Goal: Task Accomplishment & Management: Use online tool/utility

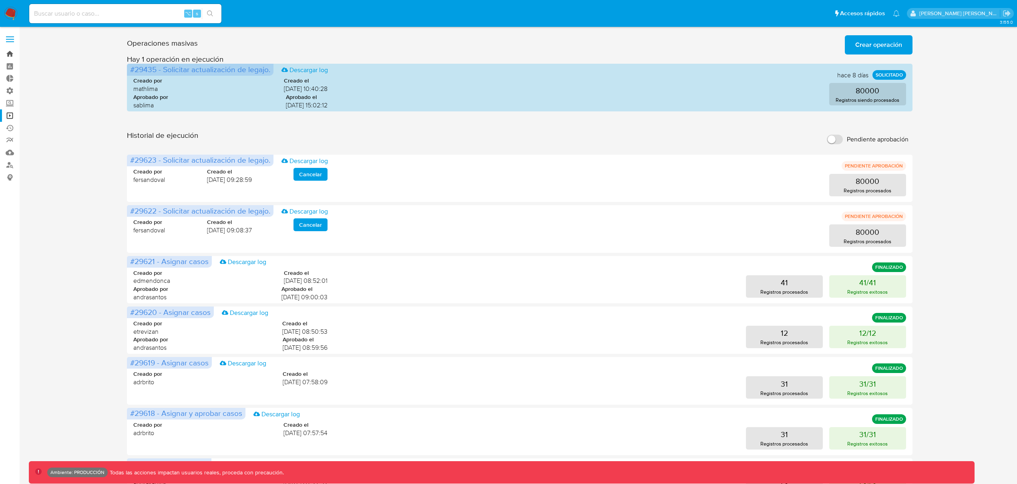
click at [10, 53] on link "Bandeja" at bounding box center [47, 54] width 95 height 12
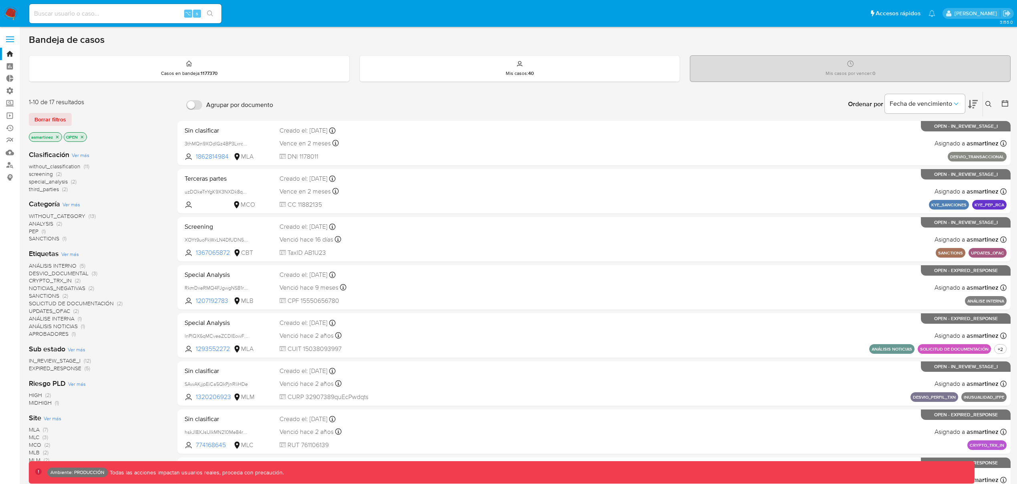
click at [84, 136] on icon "close-filter" at bounding box center [82, 137] width 5 height 5
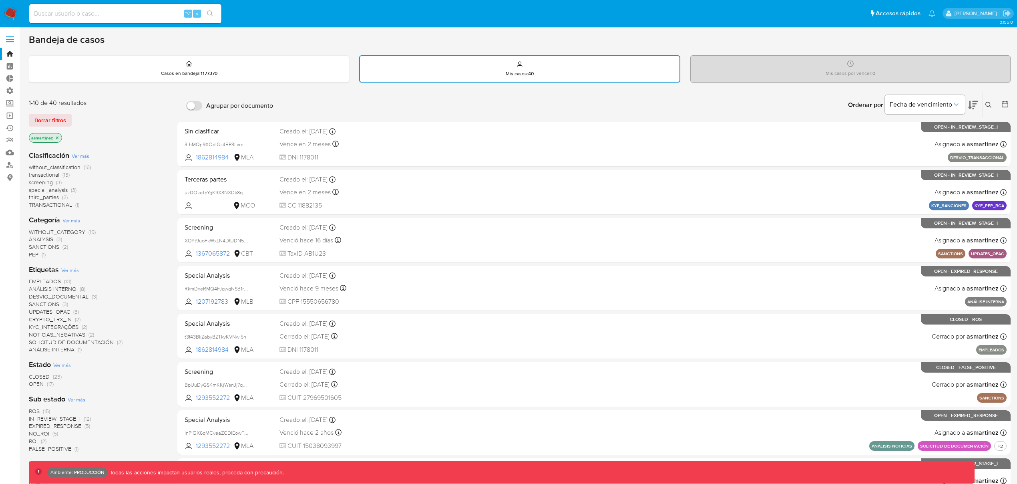
click at [40, 372] on span "CLOSED" at bounding box center [39, 376] width 21 height 8
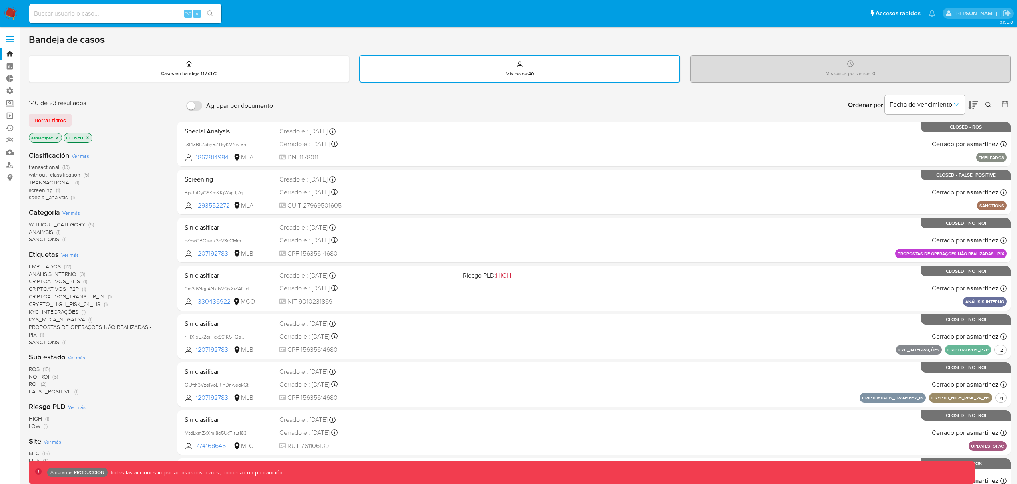
click at [57, 136] on icon "close-filter" at bounding box center [57, 137] width 3 height 3
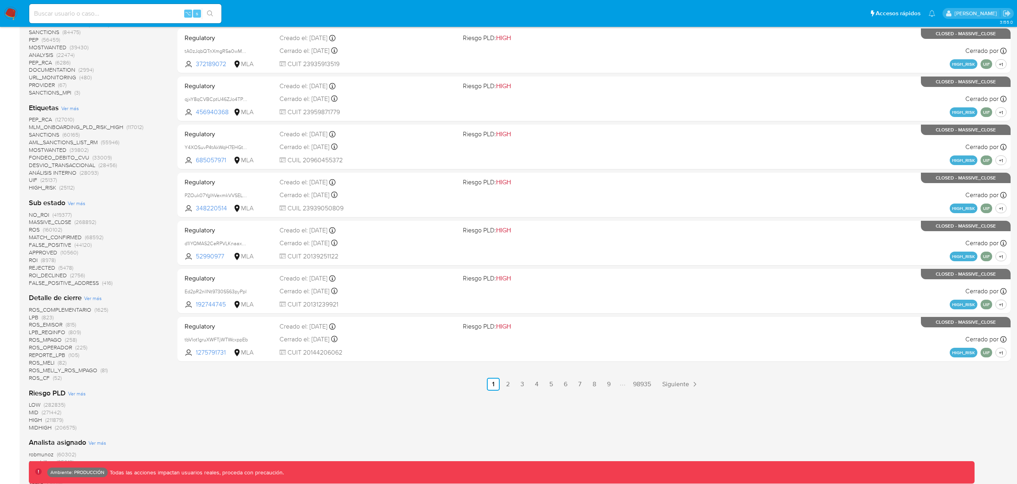
scroll to position [254, 0]
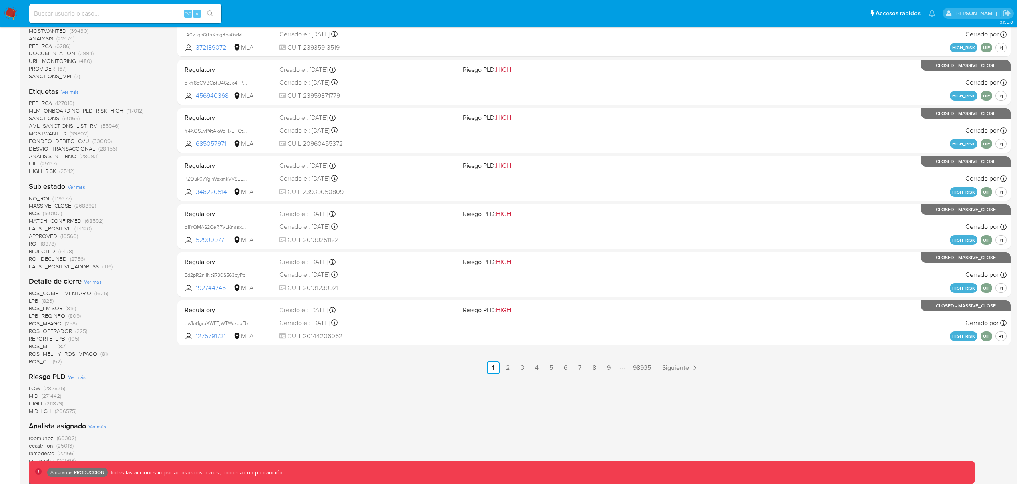
click at [80, 293] on span "ROS_COMPLEMENTARIO" at bounding box center [60, 293] width 62 height 8
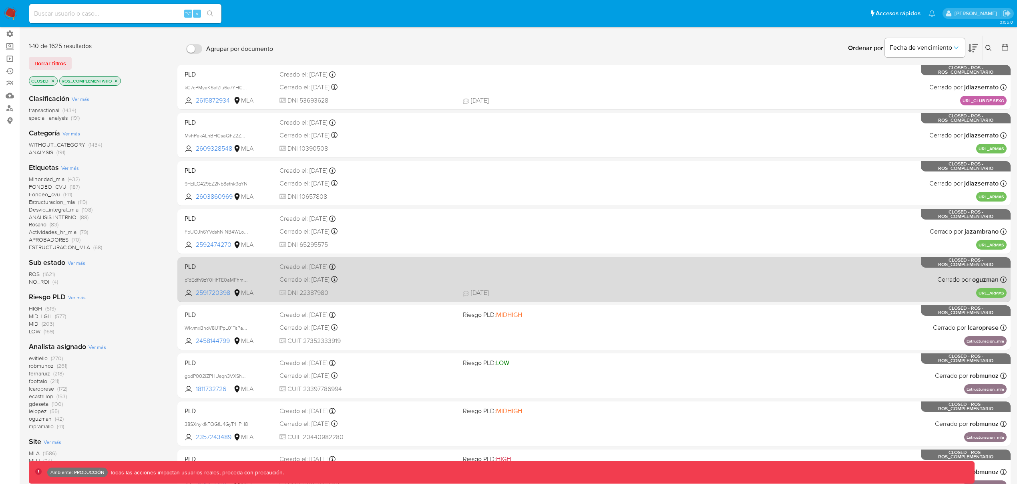
scroll to position [55, 0]
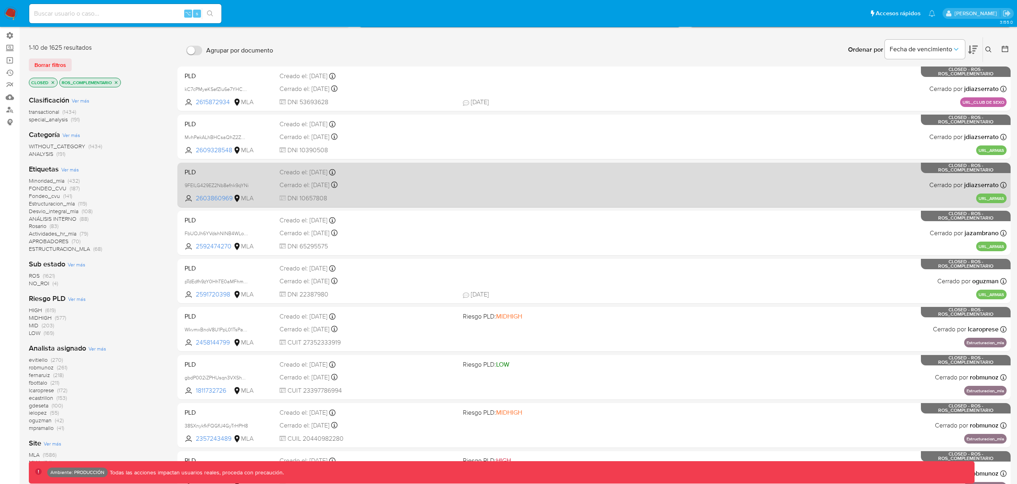
click at [744, 192] on div "PLD 9FElLG429EZ2Nb8efnk9qYNi 2603860969 MLA Creado el: 05/08/2025 Creado el: 05…" at bounding box center [593, 185] width 825 height 40
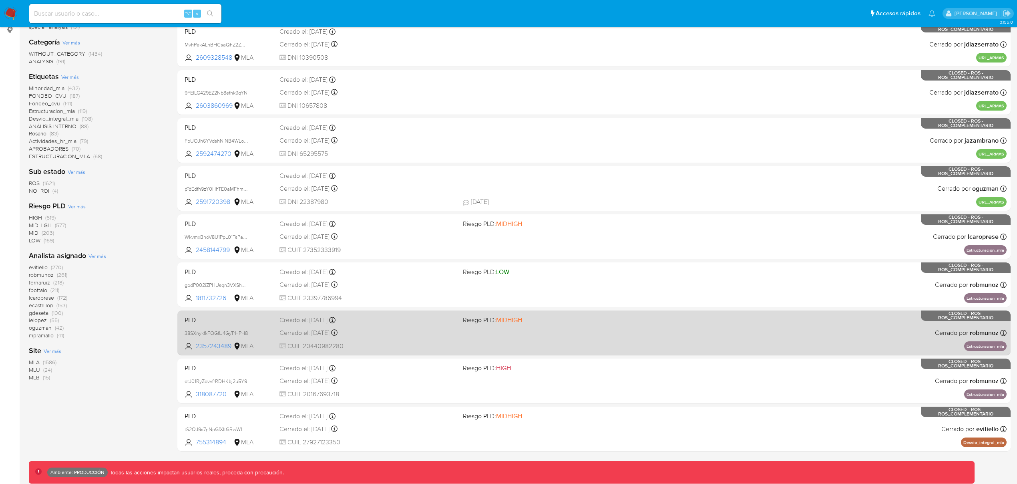
scroll to position [148, 0]
click at [837, 340] on div "PLD 38SXnykfkFQGflJ4GyTrHPH8 2357243489 MLA Riesgo PLD: MIDHIGH Creado el: 12/0…" at bounding box center [593, 332] width 825 height 40
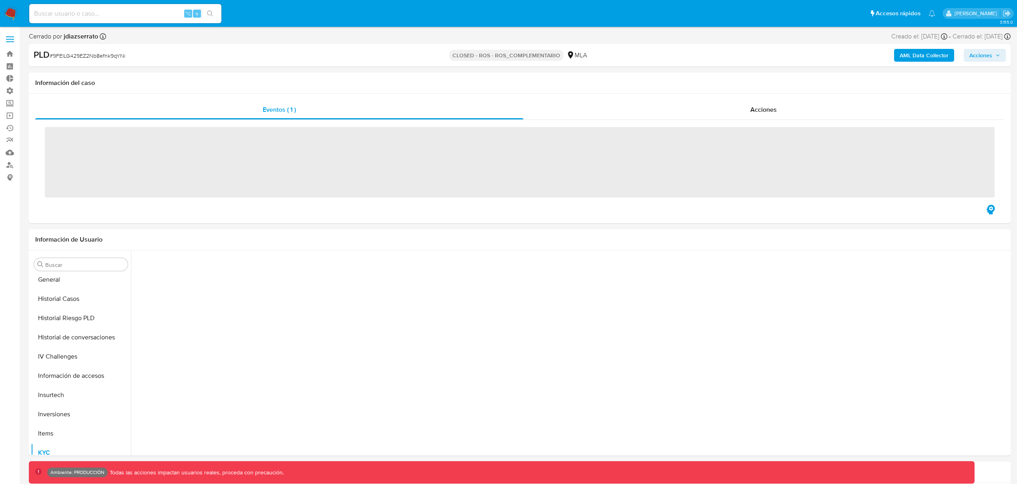
scroll to position [377, 0]
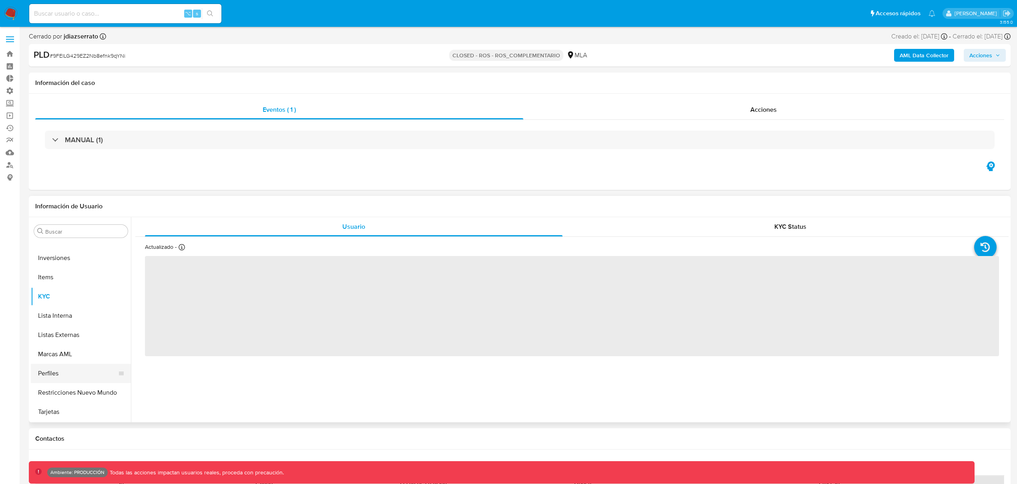
select select "10"
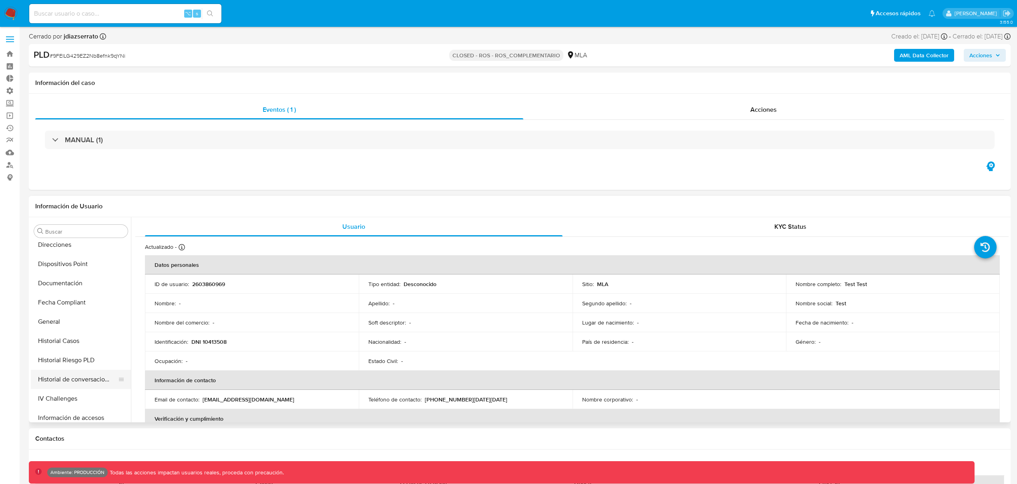
scroll to position [185, 0]
click at [77, 333] on button "Historial Casos" at bounding box center [78, 334] width 94 height 19
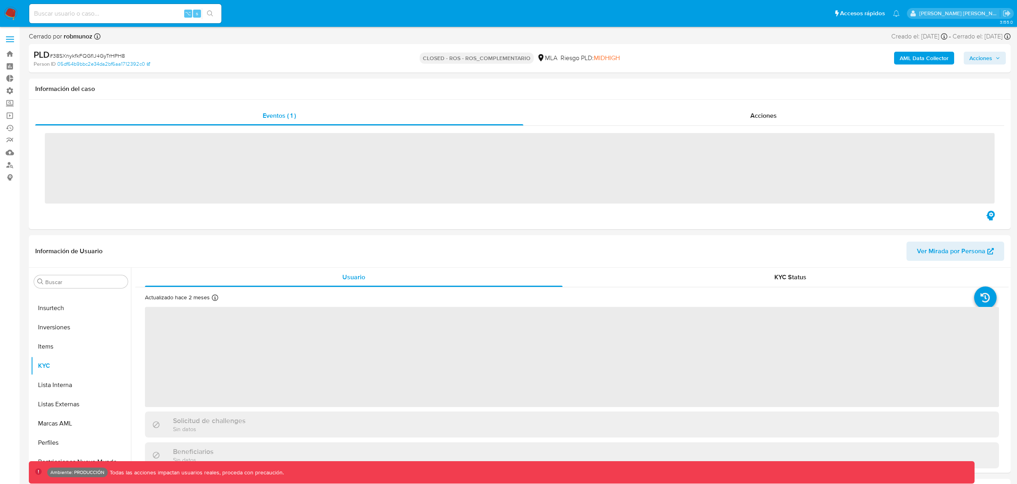
scroll to position [377, 0]
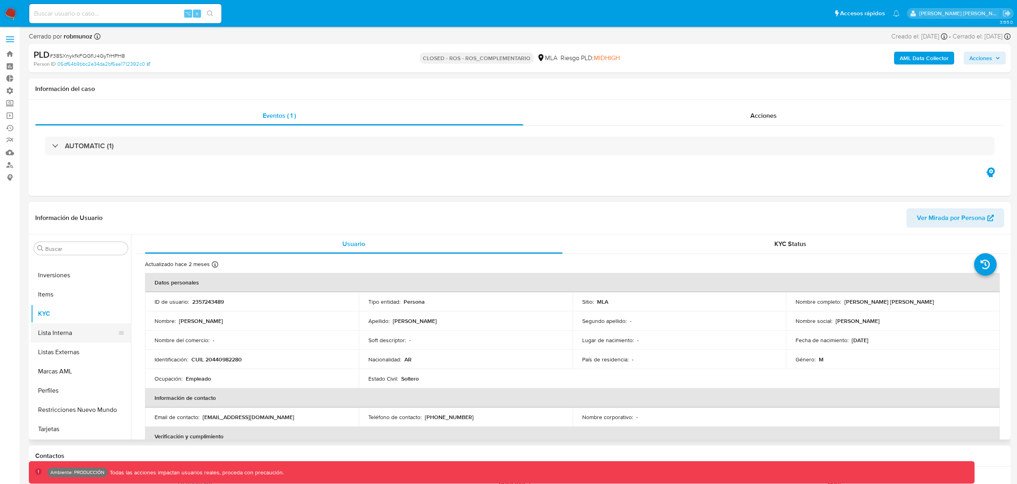
select select "10"
click at [86, 351] on button "Historial Casos" at bounding box center [78, 349] width 94 height 19
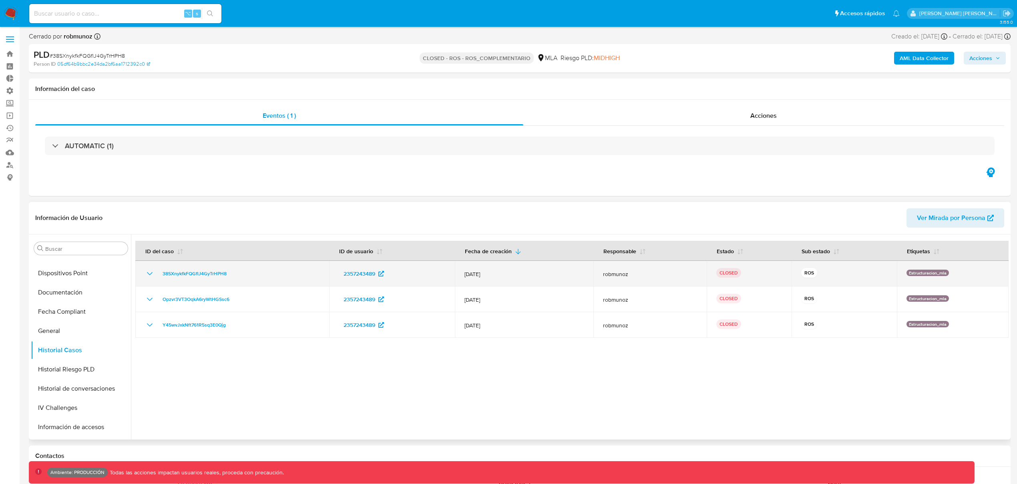
click at [150, 272] on icon "Mostrar/Ocultar" at bounding box center [150, 274] width 10 height 10
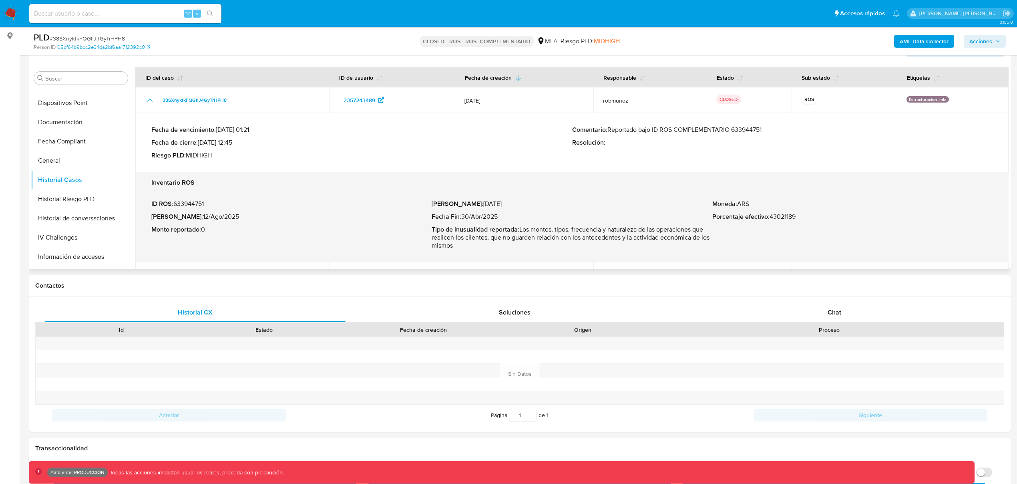
scroll to position [0, 0]
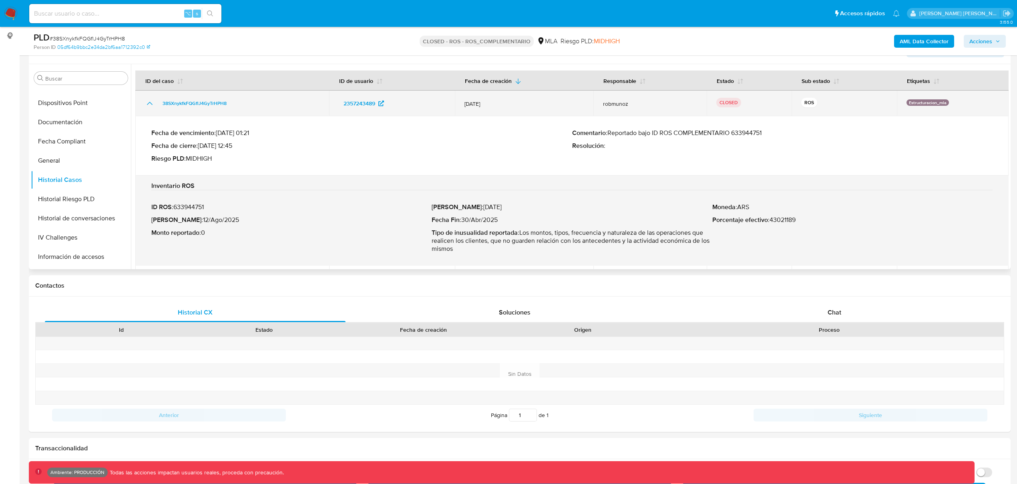
click at [149, 105] on icon "Mostrar/Ocultar" at bounding box center [150, 104] width 10 height 10
